Goal: Task Accomplishment & Management: Manage account settings

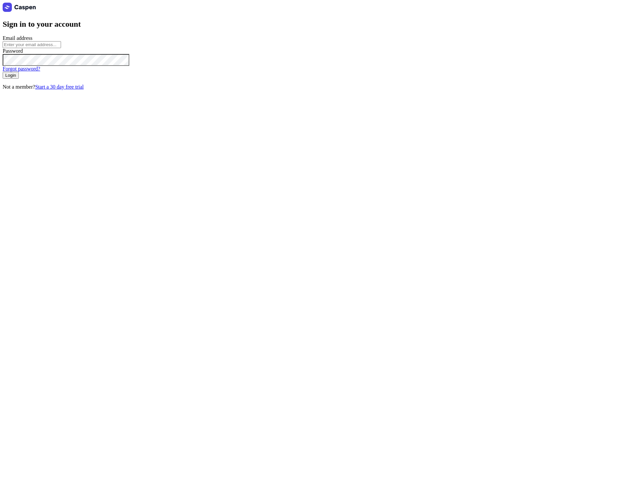
type input "[PERSON_NAME][EMAIL_ADDRESS][DOMAIN_NAME]"
click at [16, 78] on span "Login" at bounding box center [10, 75] width 11 height 5
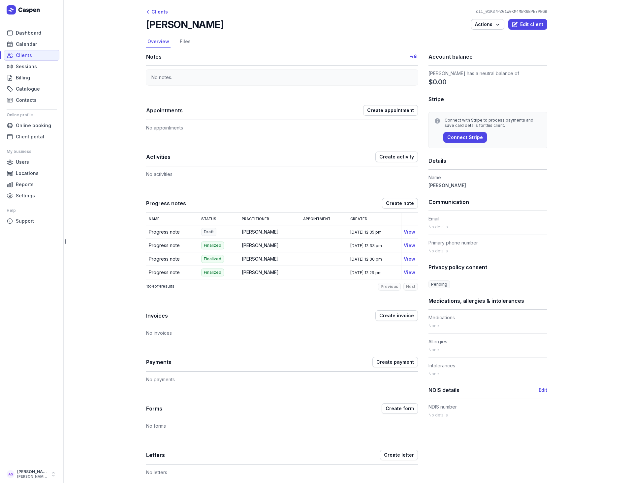
click at [117, 111] on main "Clients cli_01K37PZG1W0KM4MWR6BPE7PNGB Robert Demo Actions Edit client Select a…" at bounding box center [346, 241] width 567 height 483
drag, startPoint x: 202, startPoint y: 245, endPoint x: 228, endPoint y: 245, distance: 26.4
click at [228, 245] on td "Finalized" at bounding box center [219, 246] width 41 height 14
drag, startPoint x: 228, startPoint y: 245, endPoint x: 194, endPoint y: 246, distance: 34.0
click at [193, 246] on td "Progress note" at bounding box center [172, 246] width 52 height 14
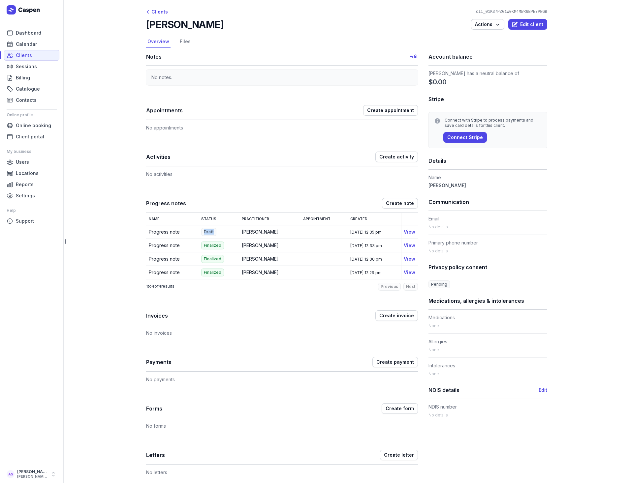
drag, startPoint x: 201, startPoint y: 231, endPoint x: 217, endPoint y: 233, distance: 15.6
click at [217, 233] on td "Draft" at bounding box center [219, 232] width 41 height 14
drag, startPoint x: 211, startPoint y: 231, endPoint x: 196, endPoint y: 229, distance: 15.0
click at [199, 229] on td "Draft" at bounding box center [219, 232] width 41 height 14
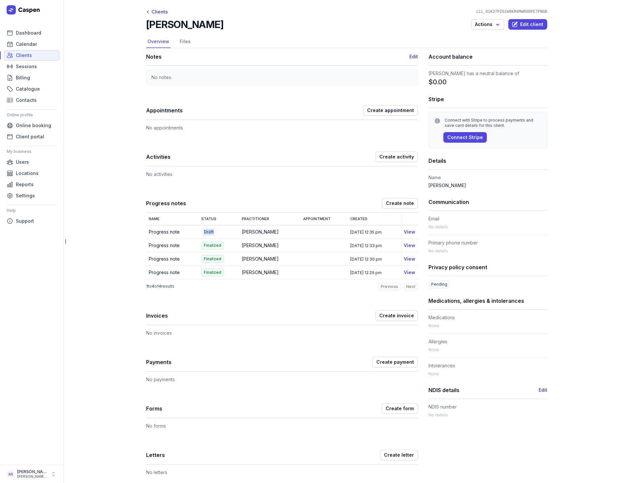
drag, startPoint x: 196, startPoint y: 229, endPoint x: 196, endPoint y: 248, distance: 19.5
click at [187, 250] on td "Progress note" at bounding box center [172, 246] width 52 height 14
drag, startPoint x: 200, startPoint y: 247, endPoint x: 228, endPoint y: 247, distance: 27.7
click at [228, 247] on td "Finalized" at bounding box center [219, 246] width 41 height 14
drag, startPoint x: 228, startPoint y: 247, endPoint x: 230, endPoint y: 271, distance: 23.5
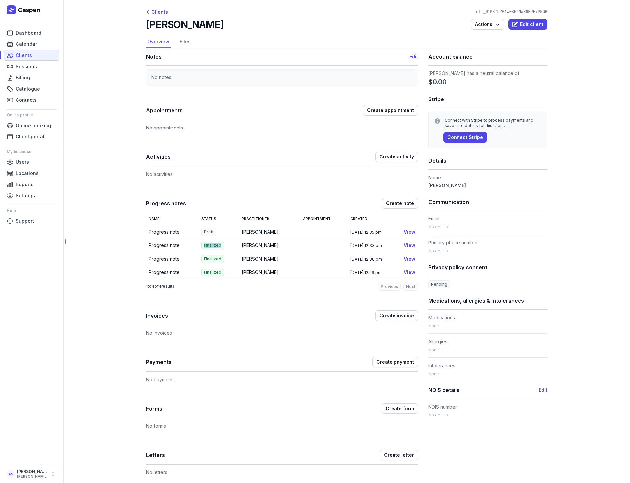
click at [230, 271] on td "Finalized" at bounding box center [219, 273] width 41 height 14
click at [157, 11] on div "Clients" at bounding box center [157, 12] width 22 height 8
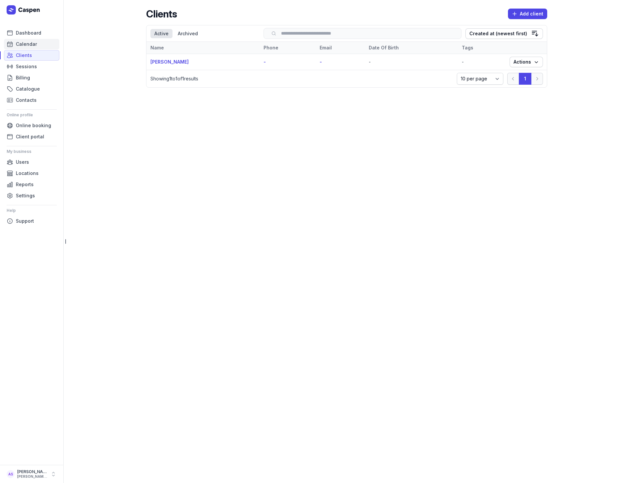
click at [31, 42] on span "Calendar" at bounding box center [26, 44] width 21 height 8
select select "week"
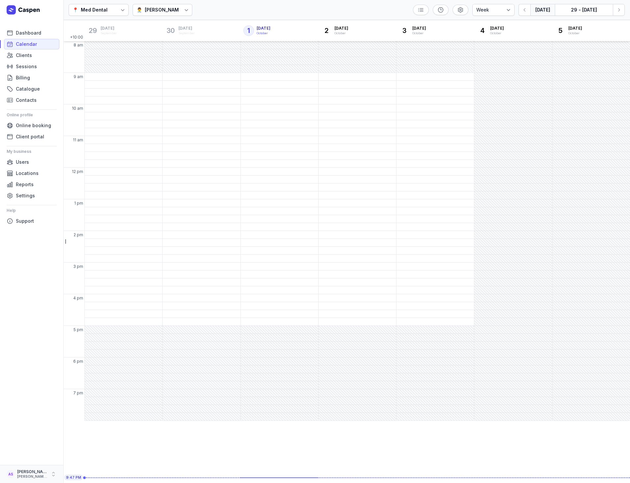
click at [52, 474] on icon "button" at bounding box center [53, 474] width 7 height 7
click at [71, 473] on link "Logout" at bounding box center [103, 474] width 74 height 9
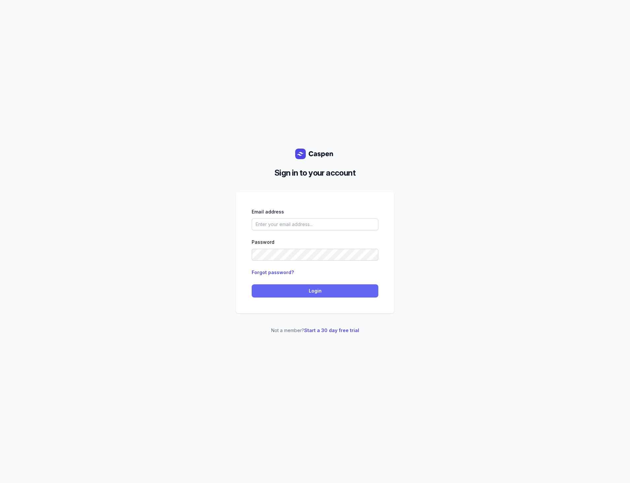
type input "[PERSON_NAME][EMAIL_ADDRESS][DOMAIN_NAME]"
click at [331, 295] on button "Login" at bounding box center [315, 291] width 127 height 13
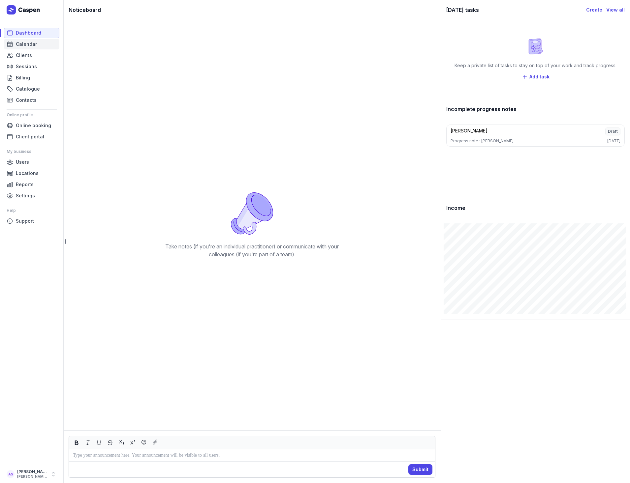
click at [20, 48] on span "Calendar" at bounding box center [26, 44] width 21 height 8
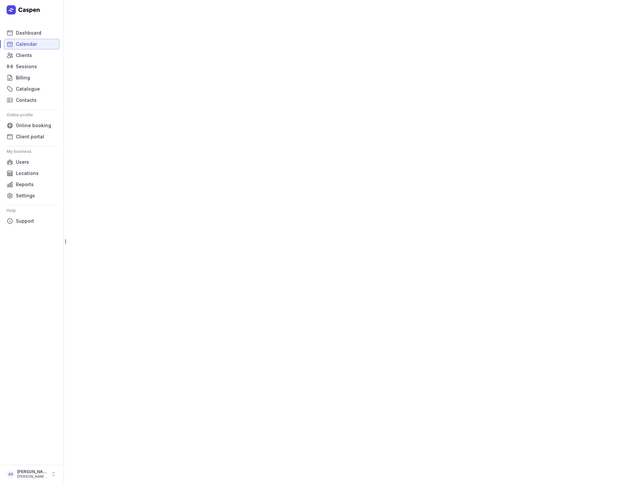
select select "week"
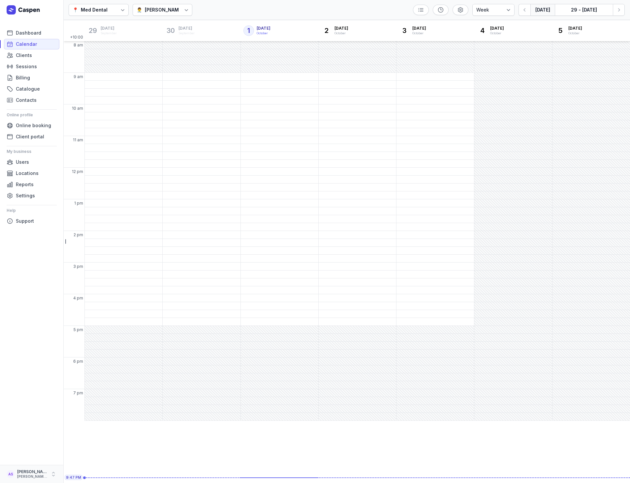
click at [54, 478] on icon "button" at bounding box center [53, 474] width 7 height 7
click at [75, 424] on div "+10:00 29 Monday Mon September 30 Tuesday Tue September 1 Wednesday Wed October…" at bounding box center [346, 251] width 567 height 463
click at [52, 281] on ul "Dashboard Calendar Clients Sessions Billing Catalogue Contacts Online profile O…" at bounding box center [32, 244] width 50 height 432
click at [54, 474] on icon "button" at bounding box center [53, 474] width 3 height 4
click at [79, 475] on link "Logout" at bounding box center [103, 474] width 74 height 9
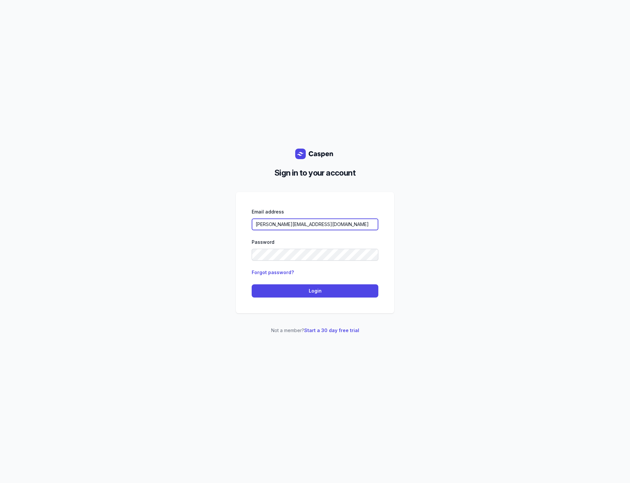
drag, startPoint x: 319, startPoint y: 222, endPoint x: 174, endPoint y: 216, distance: 144.6
click at [178, 217] on div "Sign in to your account Email address allen.slev@gmail.com Password Forgot pass…" at bounding box center [315, 241] width 630 height 483
type input "courtney@courtneymaccounselling.com.au"
click at [289, 289] on span "Login" at bounding box center [315, 291] width 119 height 8
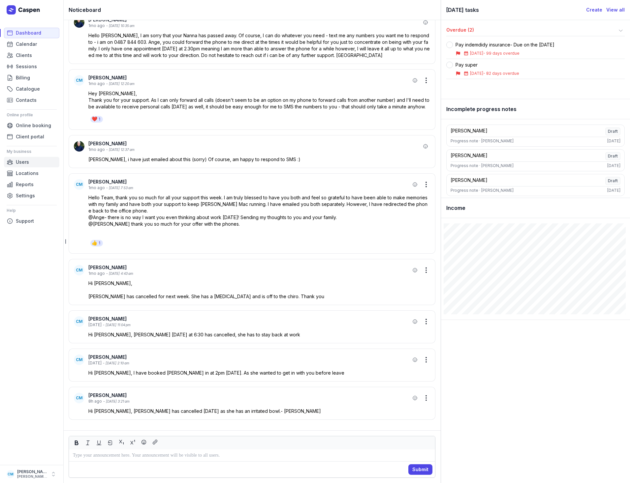
click at [21, 159] on span "Users" at bounding box center [22, 162] width 13 height 8
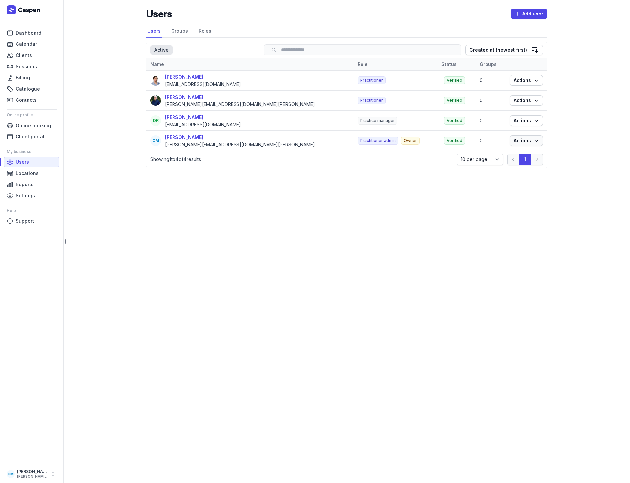
click at [539, 142] on icon "button" at bounding box center [536, 141] width 7 height 7
click at [188, 140] on div "Courtney McAliece" at bounding box center [240, 138] width 150 height 8
click at [193, 138] on div "Courtney McAliece" at bounding box center [240, 138] width 150 height 8
select select
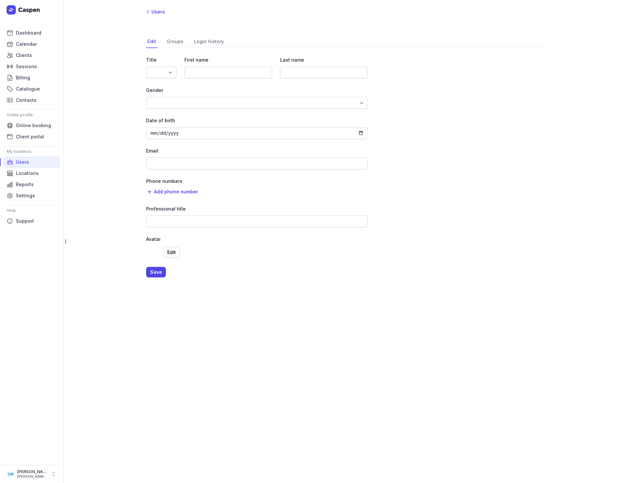
type input "Courtney"
type input "McAliece"
type input "courtney@courtneymaccounselling.com.au"
type input "Counsellor"
select select "+61"
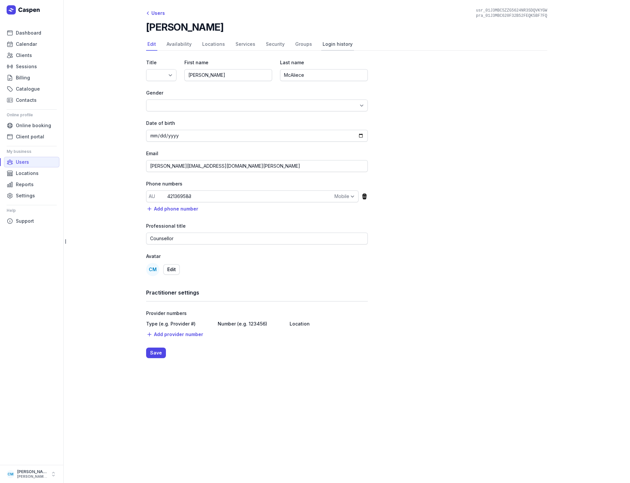
click at [331, 44] on link "Login history" at bounding box center [337, 44] width 33 height 13
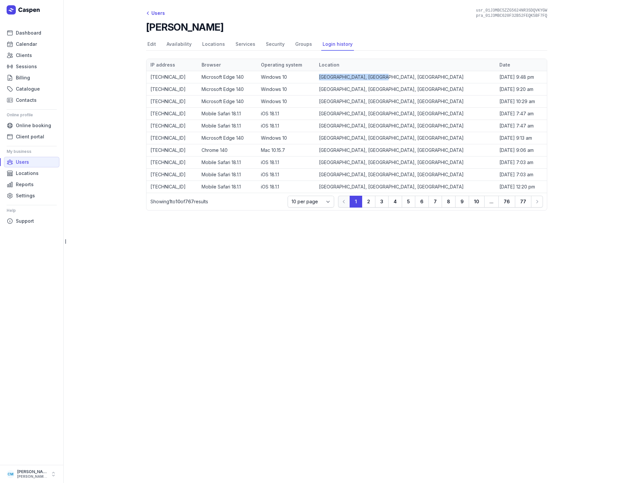
drag, startPoint x: 356, startPoint y: 75, endPoint x: 420, endPoint y: 77, distance: 65.0
click at [420, 77] on tr "203.144.17.167 Microsoft Edge 140 Windows 10 Gold Coast, QLD, Australia 1 Oct 2…" at bounding box center [346, 77] width 400 height 12
drag, startPoint x: 420, startPoint y: 77, endPoint x: 506, endPoint y: 79, distance: 85.5
click at [506, 79] on td "1 Oct 2025, 9:48 pm" at bounding box center [520, 77] width 51 height 12
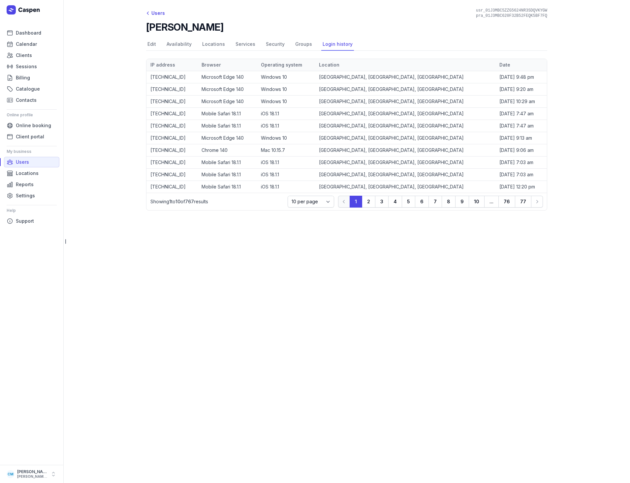
drag, startPoint x: 508, startPoint y: 77, endPoint x: 149, endPoint y: 80, distance: 358.8
click at [149, 80] on tr "203.144.17.167 Microsoft Edge 140 Windows 10 Gold Coast, QLD, Australia 1 Oct 2…" at bounding box center [346, 77] width 400 height 12
click at [84, 99] on main "Users usr_01J3MBC5ZZG5624NR3SDQVKYGW pra_01J3MBC620F32B52FEQK5BF7FQ Courtney Mc…" at bounding box center [346, 241] width 567 height 483
drag, startPoint x: 149, startPoint y: 79, endPoint x: 508, endPoint y: 77, distance: 358.2
click at [508, 77] on tr "203.144.17.167 Microsoft Edge 140 Windows 10 Gold Coast, QLD, Australia 1 Oct 2…" at bounding box center [346, 77] width 400 height 12
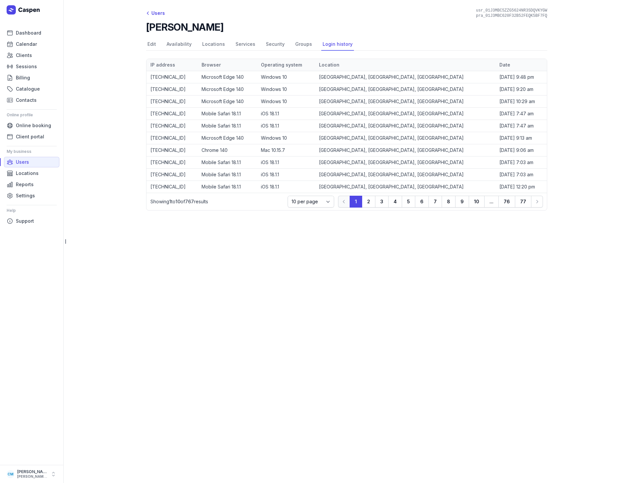
click at [139, 123] on div "Users usr_01J3MBC5ZZG5624NR3SDQVKYGW pra_01J3MBC620F32B52FEQK5BF7FQ Courtney Mc…" at bounding box center [347, 112] width 422 height 224
click at [27, 44] on span "Calendar" at bounding box center [26, 44] width 21 height 8
select select "week"
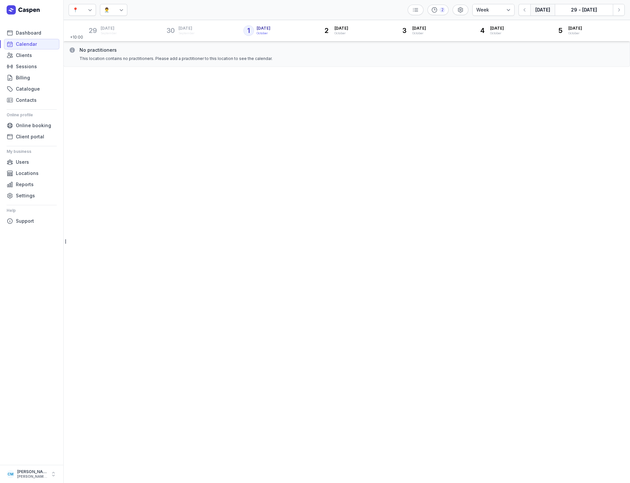
click at [89, 8] on icon at bounding box center [90, 10] width 7 height 7
click at [84, 40] on div "Courtney Mac Counselling" at bounding box center [101, 38] width 38 height 13
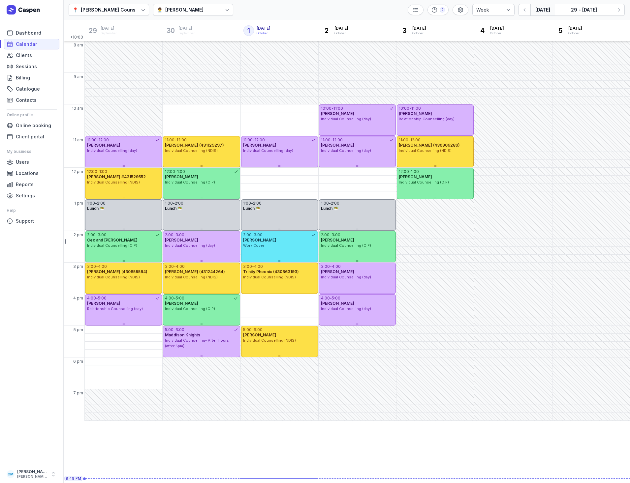
click at [225, 10] on icon at bounding box center [227, 10] width 7 height 7
click at [182, 46] on div "Tanya Fisher" at bounding box center [184, 47] width 38 height 7
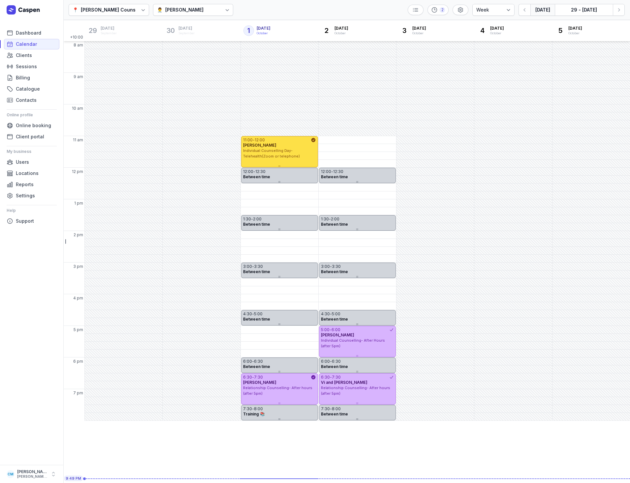
click at [224, 8] on icon at bounding box center [227, 10] width 7 height 7
click at [188, 55] on div "👨‍⚕️ Charlee Manaley" at bounding box center [180, 59] width 69 height 12
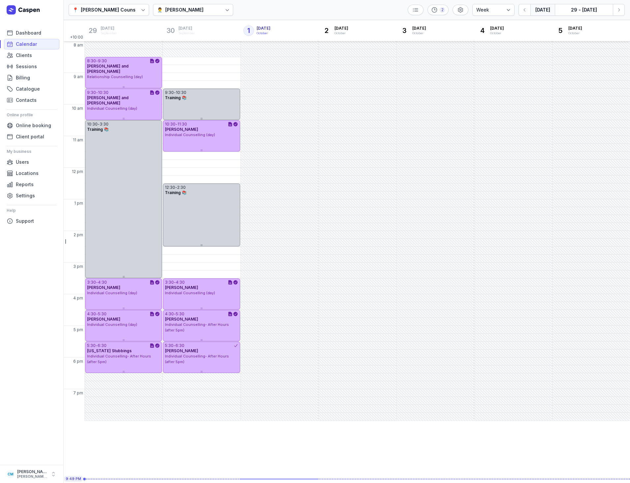
click at [224, 9] on icon at bounding box center [227, 10] width 7 height 7
click at [179, 33] on div "Courtney McAliece" at bounding box center [182, 35] width 38 height 7
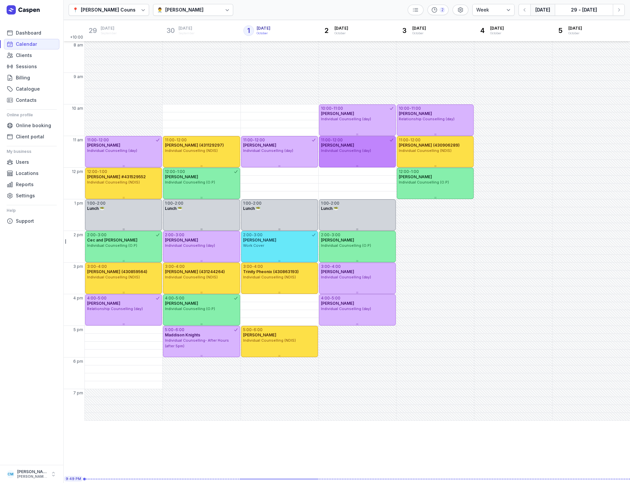
click at [346, 148] on div "Individual Counselling (day)" at bounding box center [357, 151] width 73 height 6
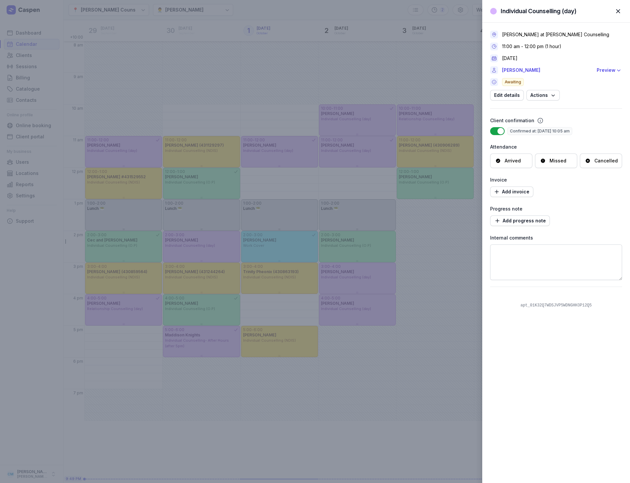
click at [368, 91] on div "Individual Counselling (day) Close panel Courtney McAliece at Courtney Mac Coun…" at bounding box center [315, 241] width 630 height 483
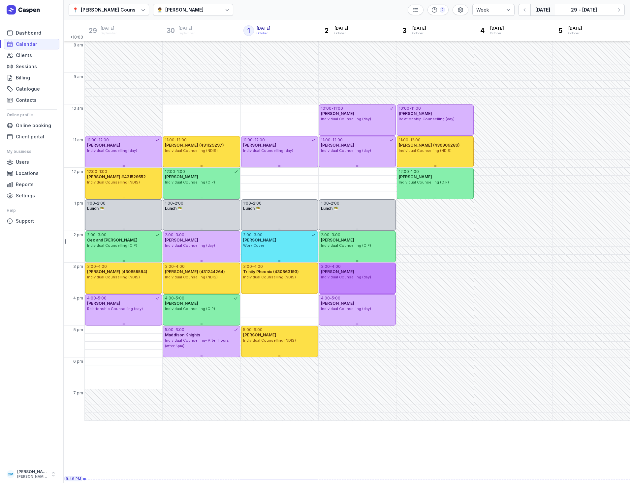
click at [362, 281] on div "3:00 - 4:00 Jacques Sham Individual Counselling (day)" at bounding box center [357, 278] width 77 height 31
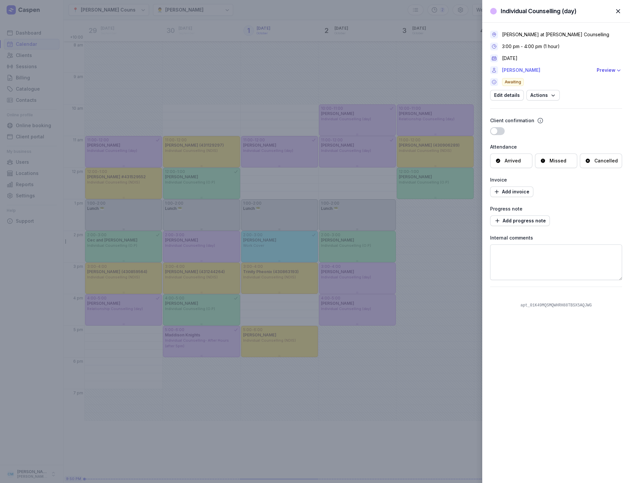
click at [511, 69] on link "Jacques Sham" at bounding box center [547, 70] width 91 height 8
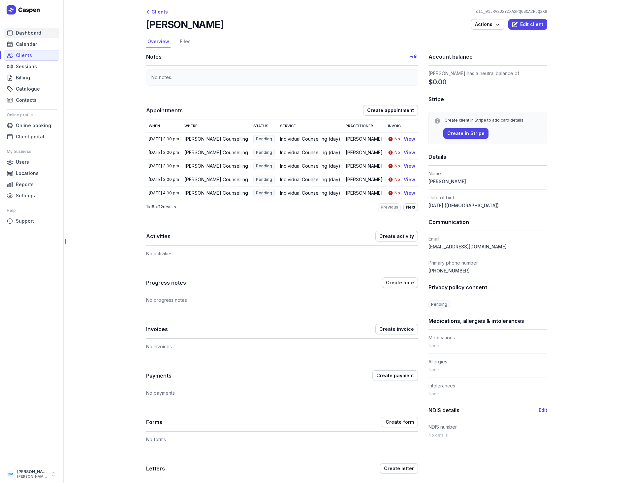
click at [21, 34] on span "Dashboard" at bounding box center [28, 33] width 25 height 8
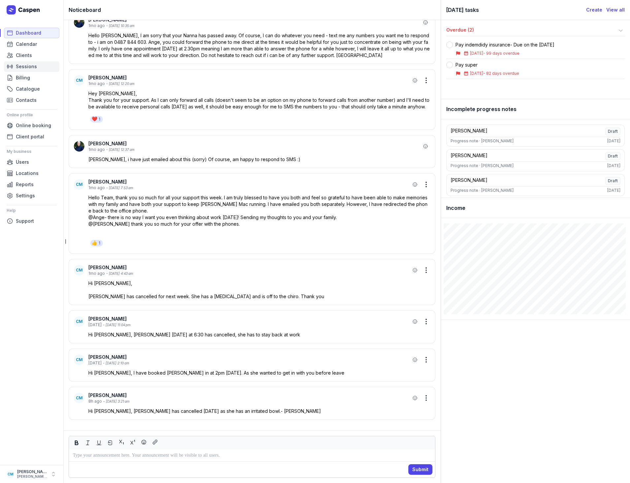
click at [23, 66] on span "Sessions" at bounding box center [26, 67] width 21 height 8
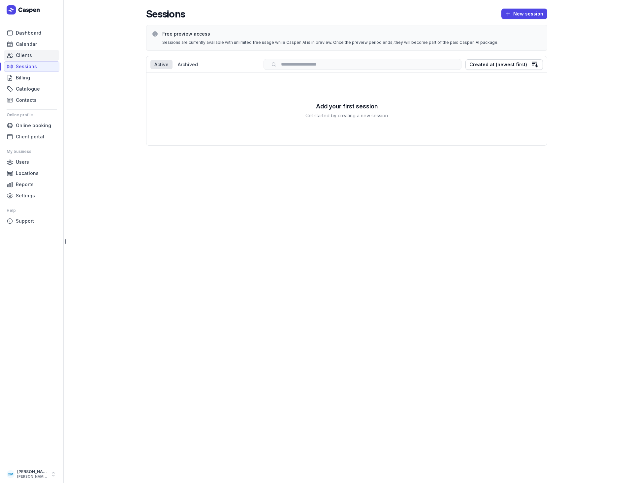
click at [22, 57] on span "Clients" at bounding box center [24, 55] width 16 height 8
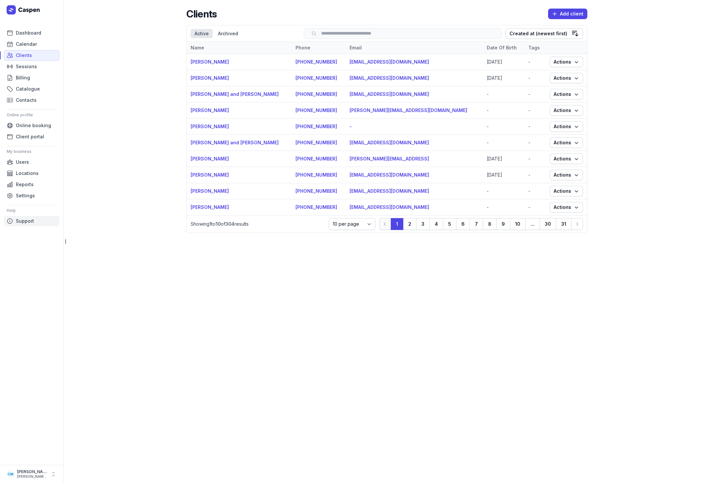
click at [35, 222] on link "Support" at bounding box center [31, 221] width 55 height 11
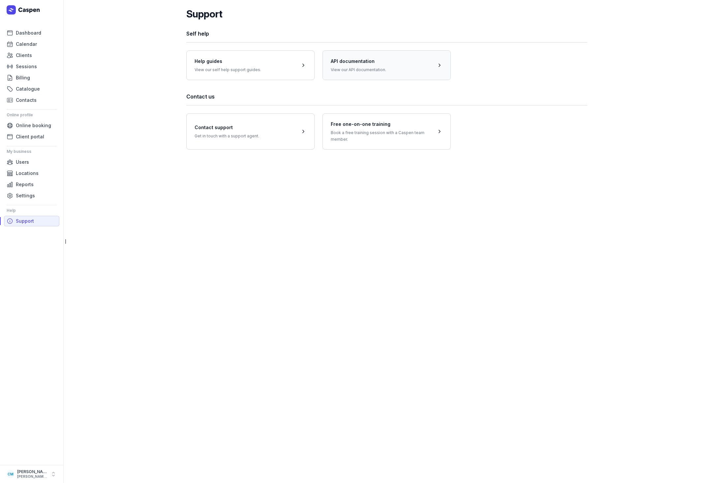
click at [394, 63] on span at bounding box center [387, 64] width 128 height 29
click at [261, 69] on span at bounding box center [251, 64] width 128 height 29
click at [24, 31] on span "Dashboard" at bounding box center [28, 33] width 25 height 8
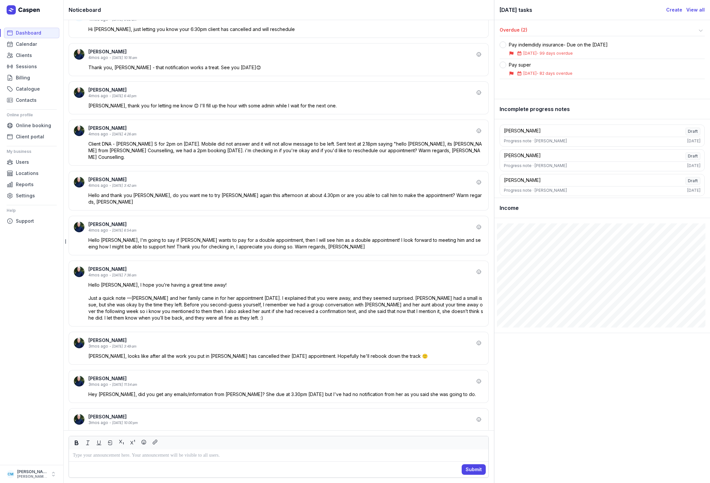
scroll to position [-1068, 0]
click at [13, 43] on icon at bounding box center [10, 44] width 5 height 5
select select "week"
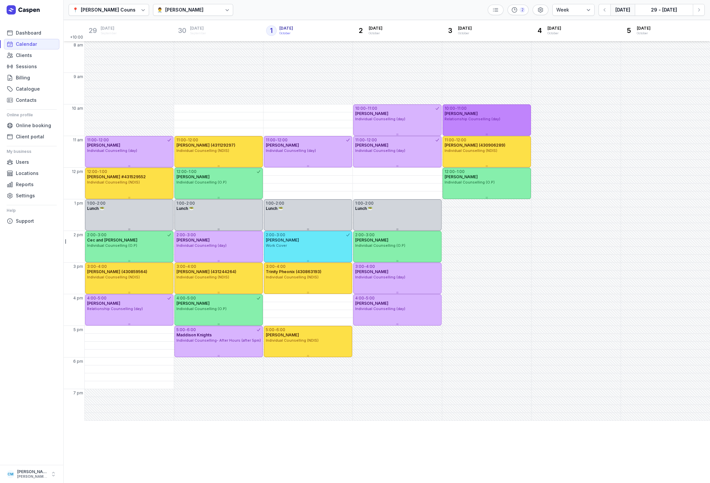
click at [487, 130] on div "10:00 - 11:00 Shenelle Forbes Relationship Counselling (day)" at bounding box center [487, 120] width 88 height 31
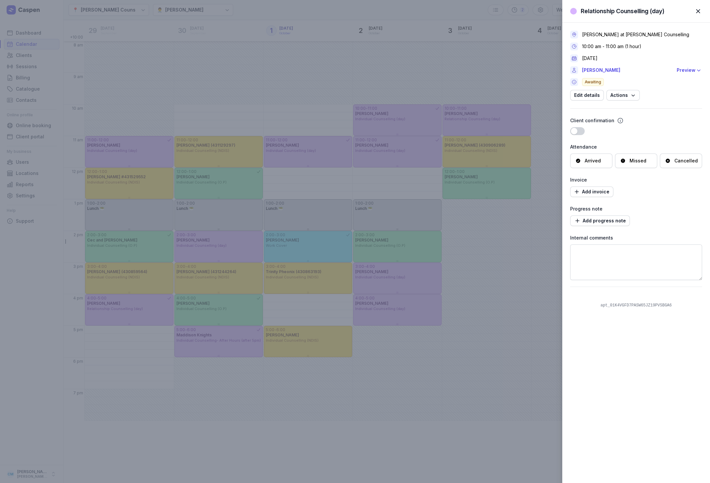
click at [521, 78] on div "Relationship Counselling (day) Close panel Courtney McAliece at Courtney Mac Co…" at bounding box center [355, 241] width 710 height 483
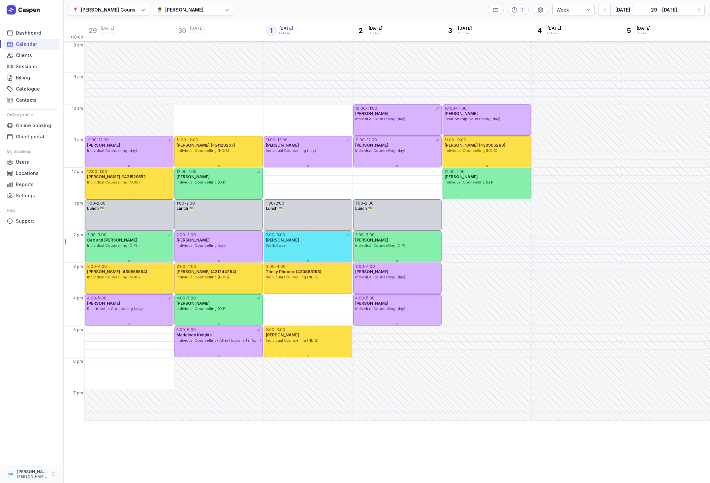
click at [53, 474] on icon "button" at bounding box center [53, 474] width 7 height 7
click at [74, 473] on link "Logout" at bounding box center [103, 474] width 74 height 9
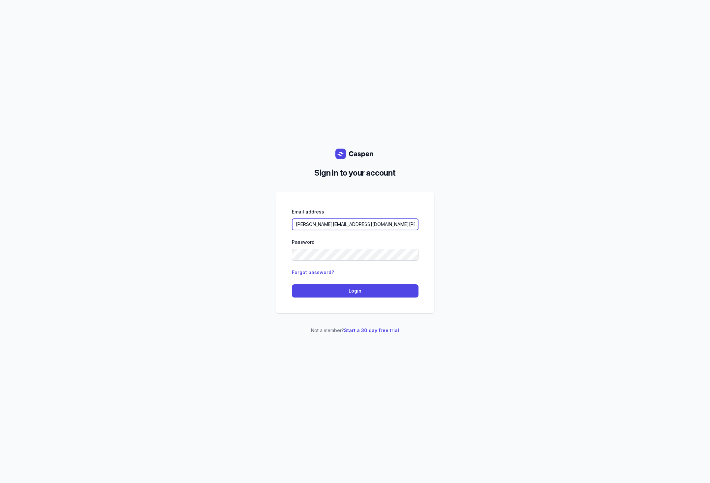
drag, startPoint x: 400, startPoint y: 223, endPoint x: 150, endPoint y: 209, distance: 250.1
click at [150, 209] on div "Sign in to your account Email address [PERSON_NAME][EMAIL_ADDRESS][DOMAIN_NAME]…" at bounding box center [355, 241] width 710 height 483
type input "[PERSON_NAME][EMAIL_ADDRESS][DOMAIN_NAME]"
click at [335, 295] on span "Login" at bounding box center [355, 291] width 119 height 8
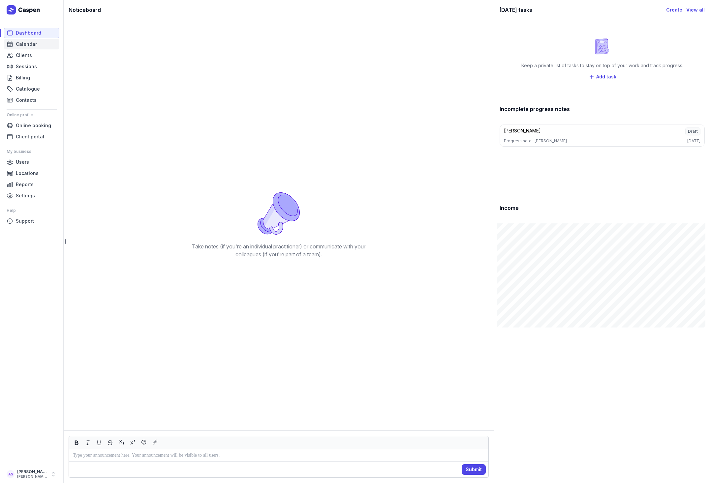
click at [18, 45] on span "Calendar" at bounding box center [26, 44] width 21 height 8
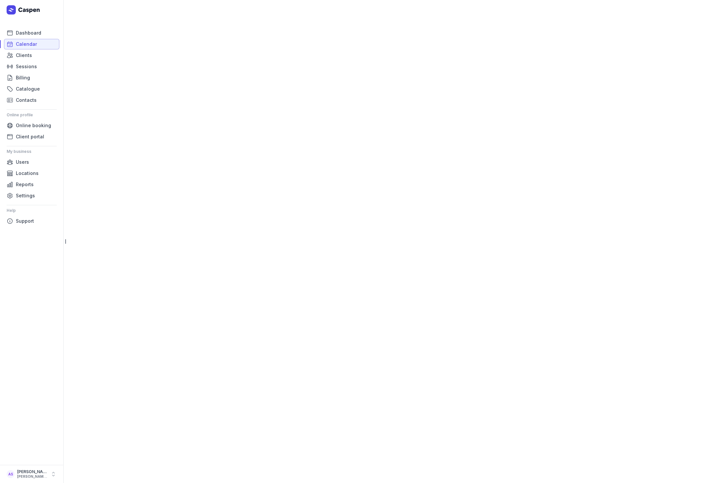
select select "week"
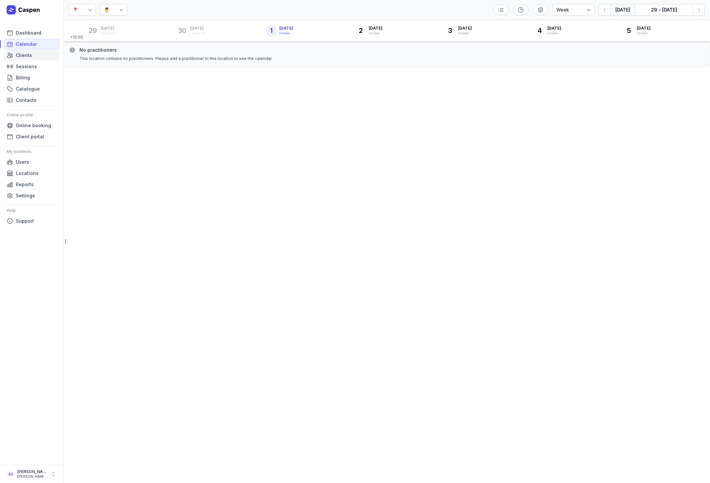
click at [19, 56] on span "Clients" at bounding box center [24, 55] width 16 height 8
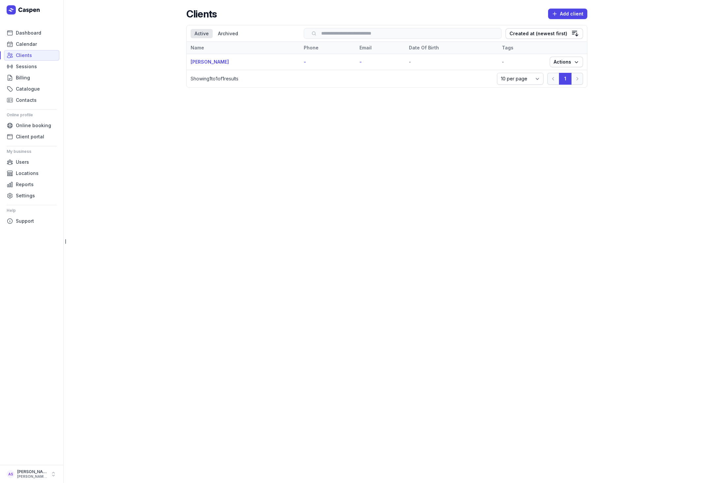
click at [125, 79] on main "Clients Add client Select a tab Active Archived Active Archived Search Created …" at bounding box center [386, 241] width 647 height 483
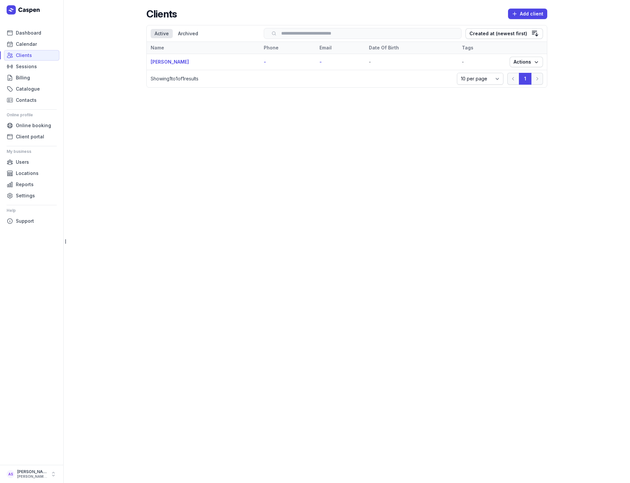
click at [214, 205] on main "Clients Add client Select a tab Active Archived Active Archived Search Created …" at bounding box center [346, 241] width 567 height 483
click at [54, 474] on icon "button" at bounding box center [53, 474] width 7 height 7
click at [89, 475] on link "Logout" at bounding box center [103, 474] width 74 height 9
